Goal: Information Seeking & Learning: Find specific fact

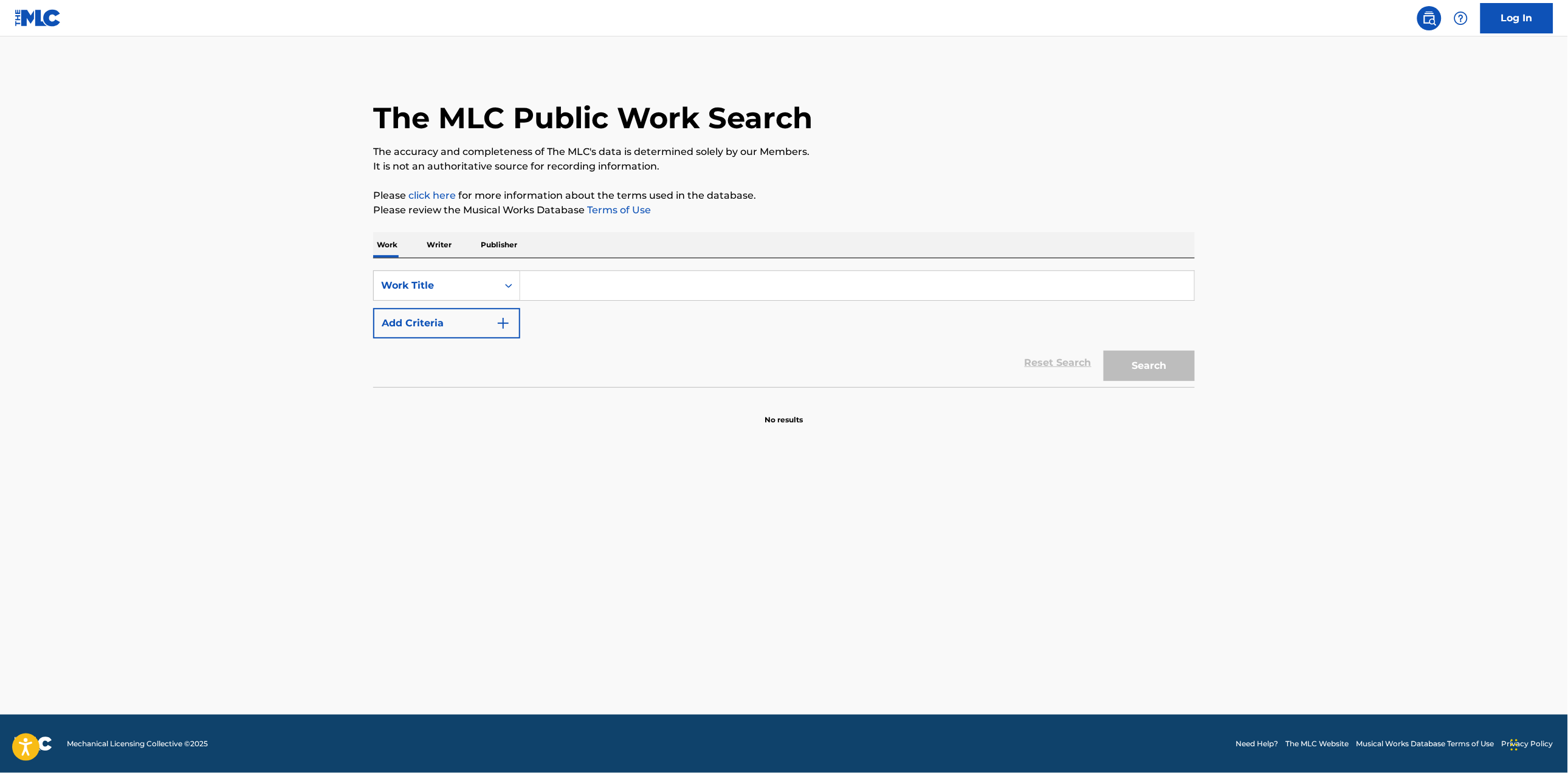
click at [534, 285] on input "Search Form" at bounding box center [857, 285] width 674 height 29
type input "virginia"
click at [508, 319] on img "Search Form" at bounding box center [503, 323] width 14 height 14
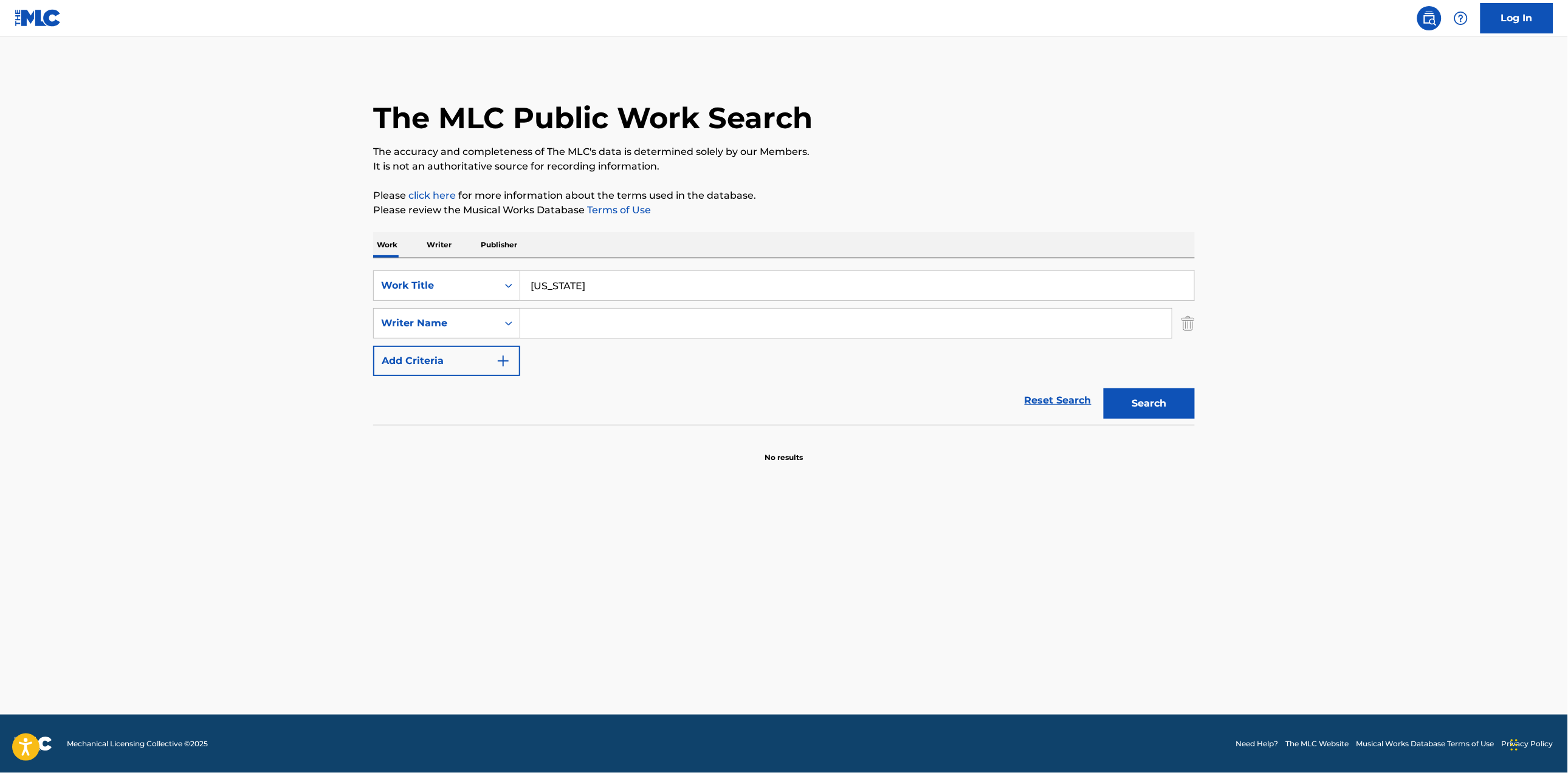
click at [623, 322] on input "Search Form" at bounding box center [846, 323] width 652 height 29
paste input "[PERSON_NAME]"
type input "[PERSON_NAME]"
click at [1170, 409] on button "Search" at bounding box center [1149, 404] width 91 height 30
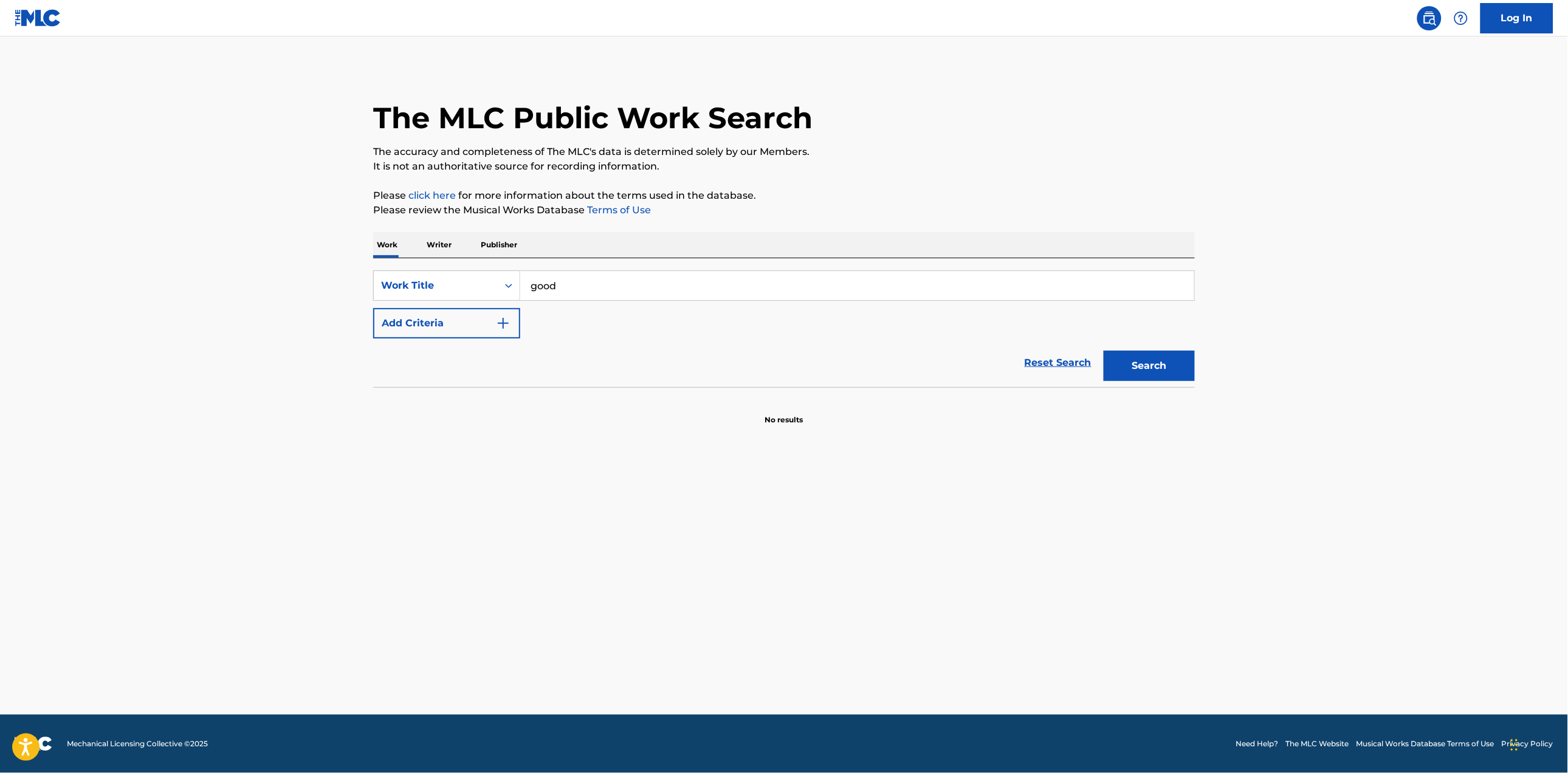
type input "good"
click at [499, 316] on img "Search Form" at bounding box center [503, 323] width 14 height 14
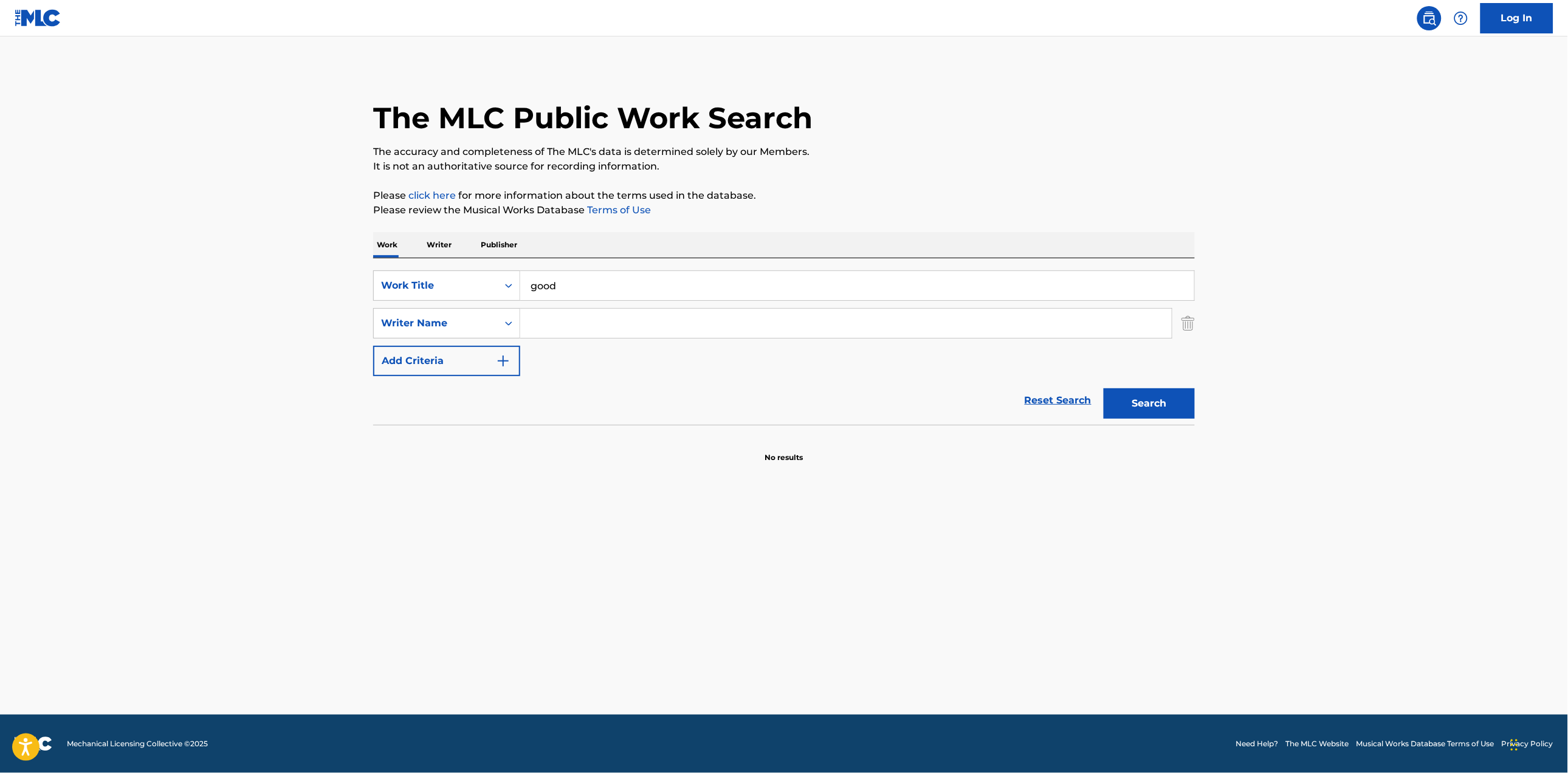
click at [717, 326] on input "Search Form" at bounding box center [846, 323] width 652 height 29
type input "[PERSON_NAME]"
click at [1129, 401] on button "Search" at bounding box center [1149, 404] width 91 height 30
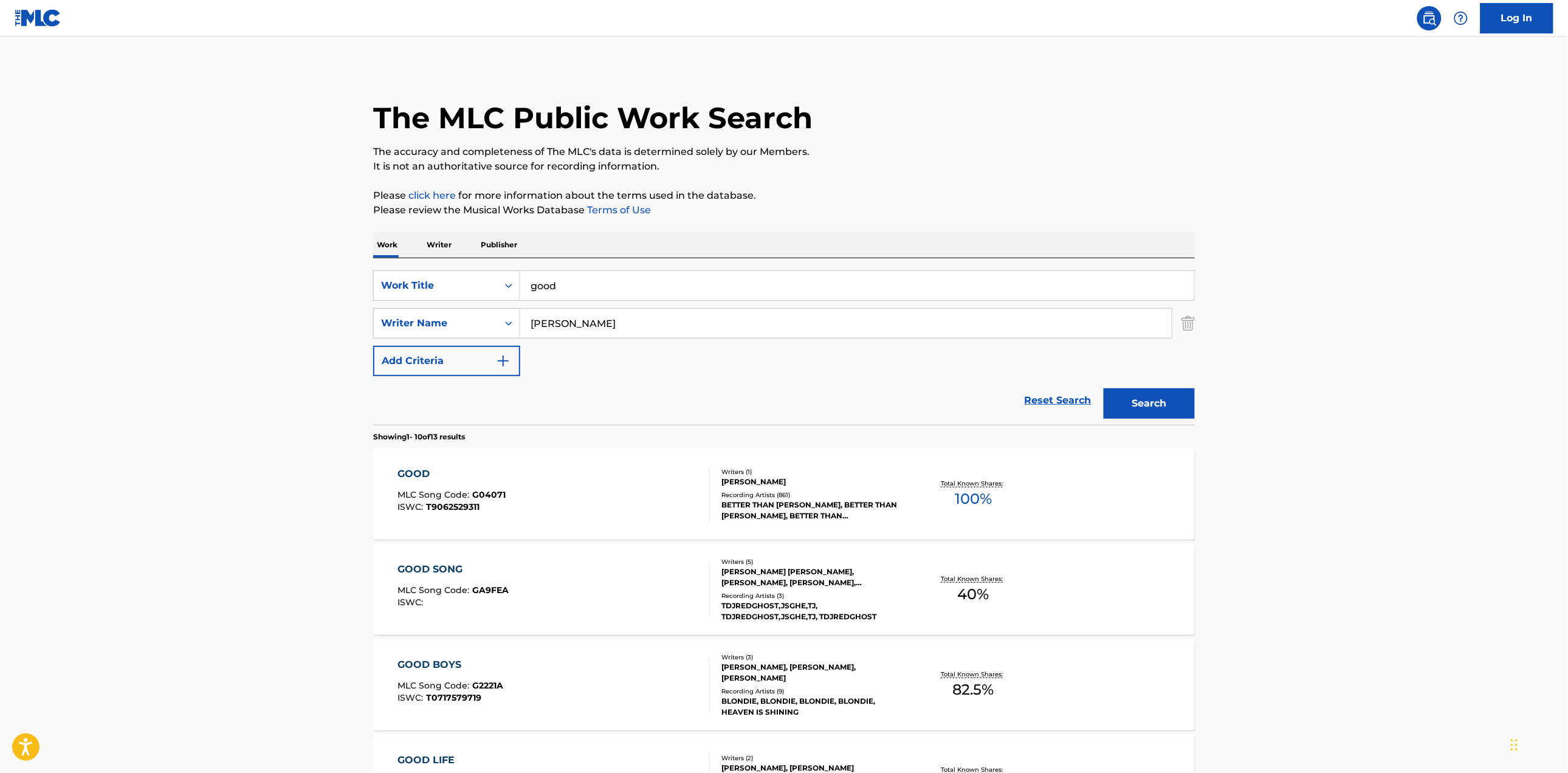
click at [565, 517] on div "GOOD MLC Song Code : G04071 ISWC : T9062529311" at bounding box center [554, 494] width 312 height 55
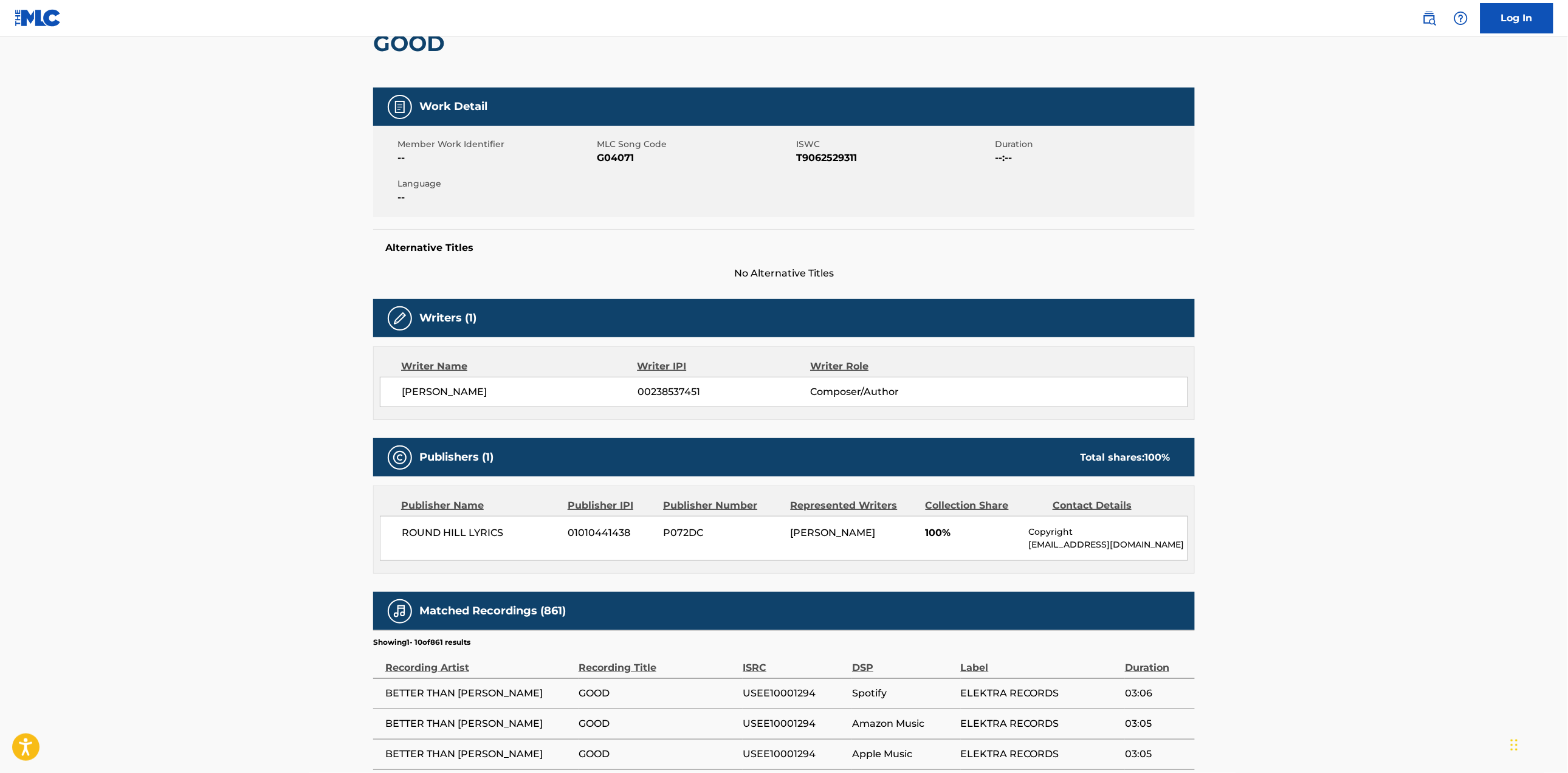
scroll to position [90, 0]
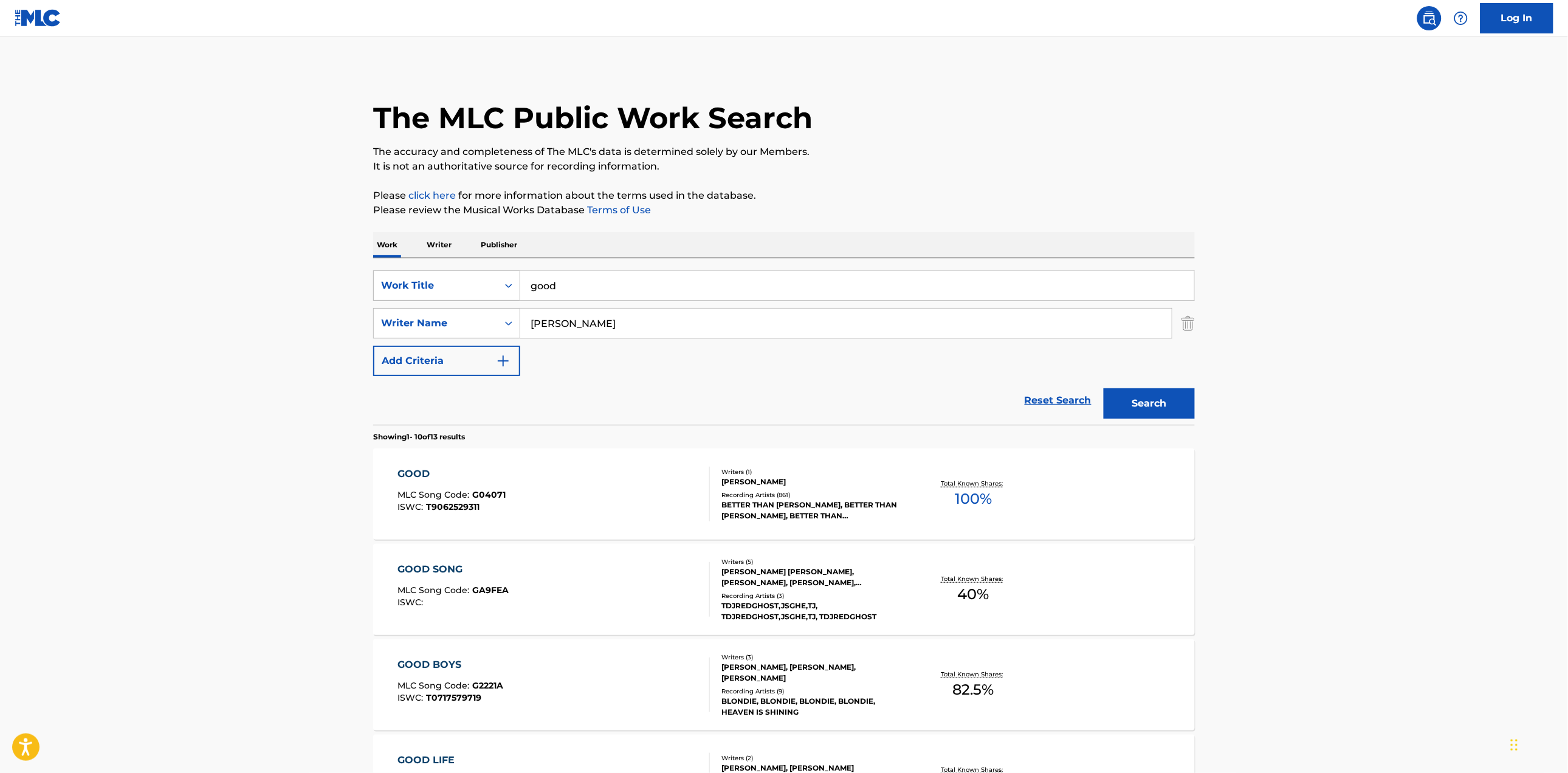
drag, startPoint x: 480, startPoint y: 281, endPoint x: 439, endPoint y: 285, distance: 41.2
click at [439, 285] on div "SearchWithCriteriae88918f2-2db2-4efd-bbfa-8dc92059d88f Work Title good" at bounding box center [784, 285] width 822 height 30
type input "grateful"
click at [1104, 388] on button "Search" at bounding box center [1149, 404] width 91 height 30
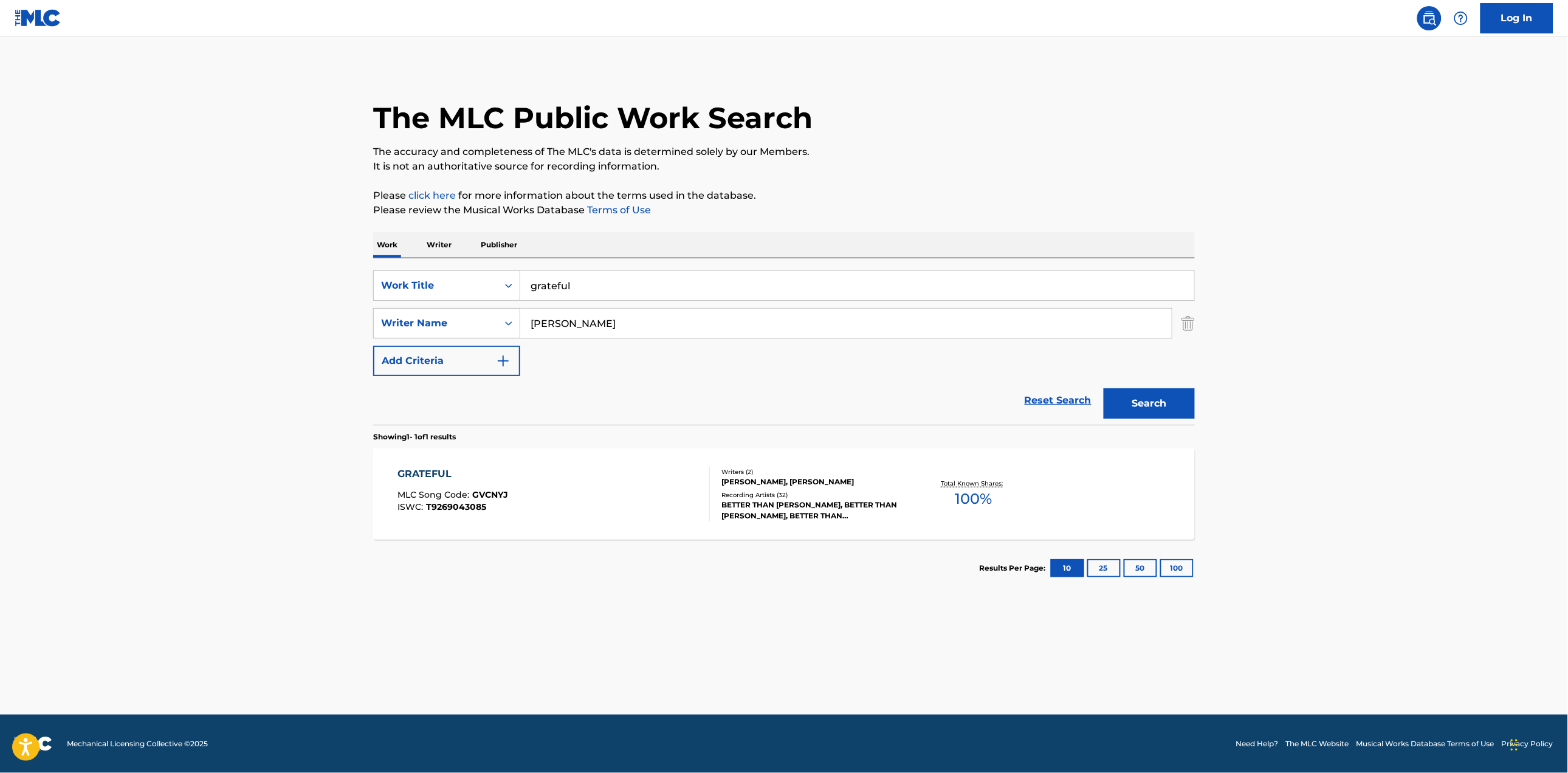
click at [550, 498] on div "GRATEFUL MLC Song Code : GVCNYJ ISWC : T9269043085" at bounding box center [554, 494] width 312 height 55
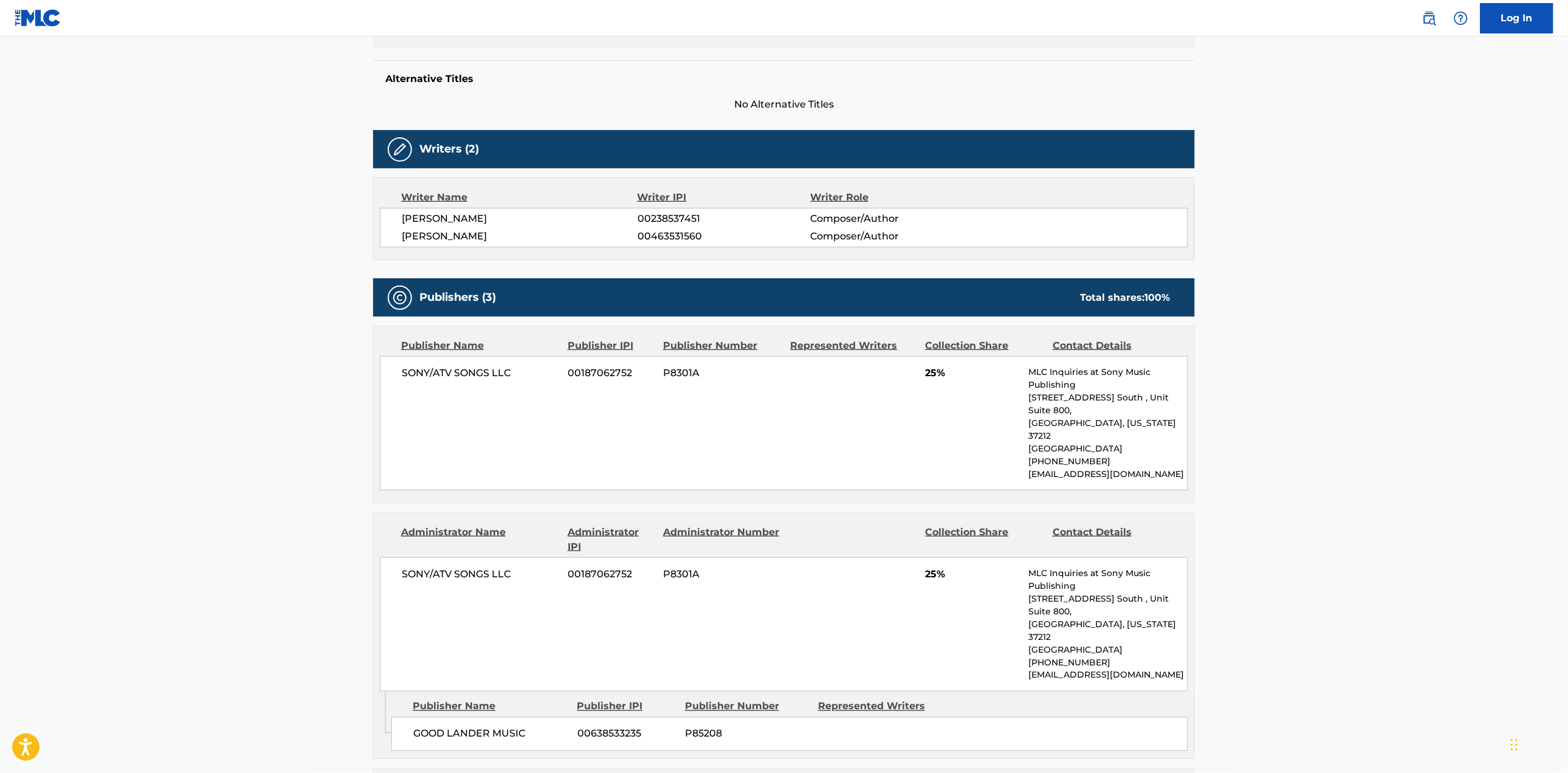
scroll to position [270, 0]
